Goal: Task Accomplishment & Management: Manage account settings

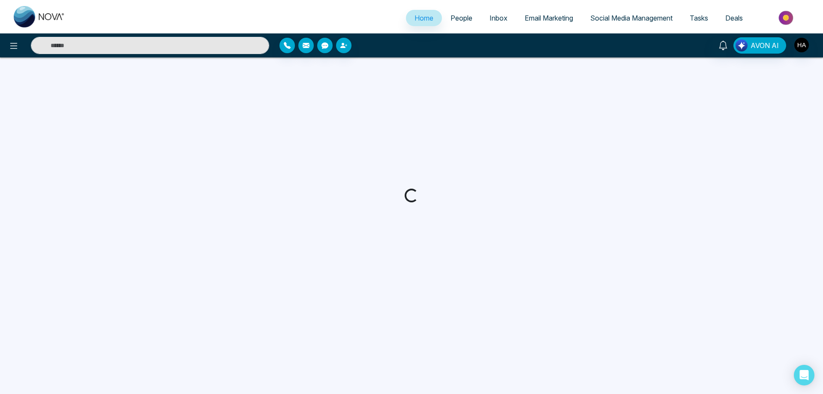
select select "*"
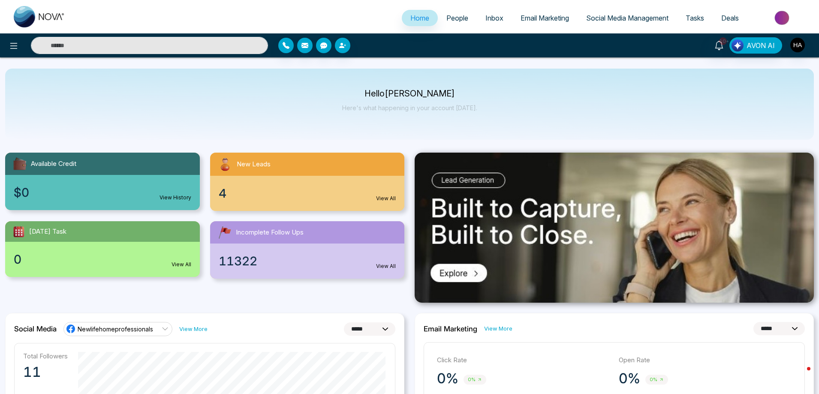
click at [264, 190] on div "4 View All" at bounding box center [307, 193] width 195 height 35
